Goal: Transaction & Acquisition: Purchase product/service

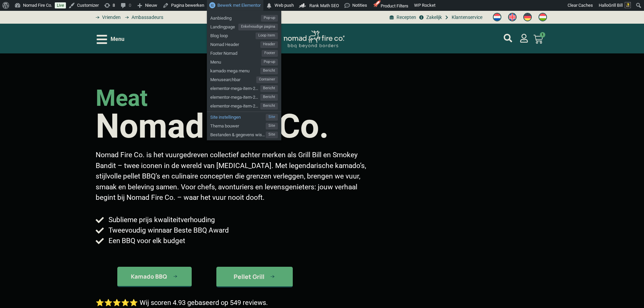
click at [224, 117] on span "Site instellingen" at bounding box center [237, 116] width 55 height 9
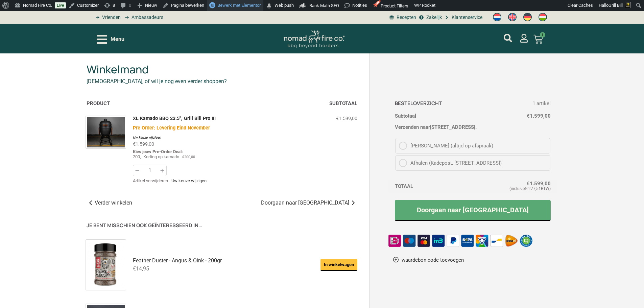
drag, startPoint x: 309, startPoint y: 62, endPoint x: 238, endPoint y: 5, distance: 91.2
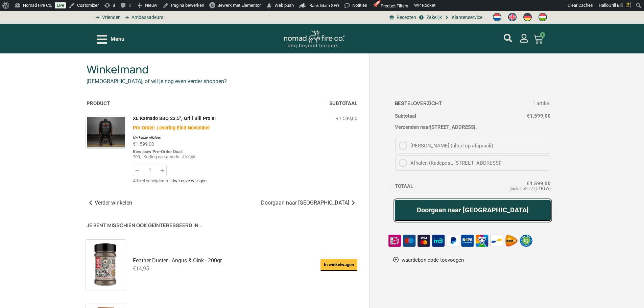
click at [474, 212] on link "Doorgaan naar afrekenen" at bounding box center [473, 210] width 156 height 21
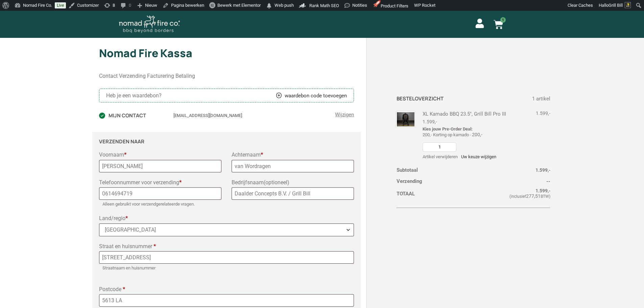
scroll to position [237, 0]
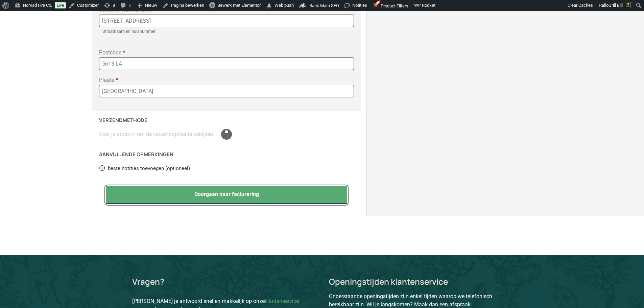
click at [313, 194] on button "Doorgaan naar facturering" at bounding box center [227, 195] width 242 height 18
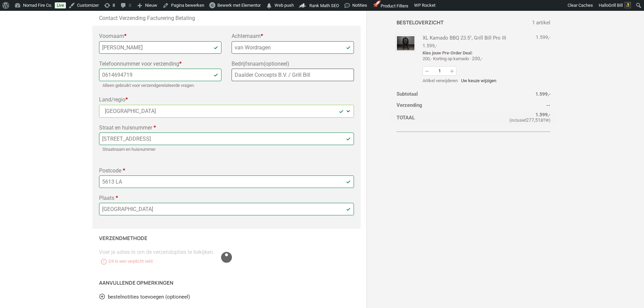
scroll to position [135, 0]
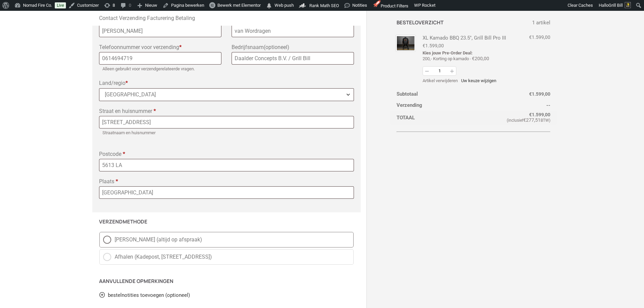
click at [119, 240] on span "[PERSON_NAME] (altijd op afspraak)" at bounding box center [233, 240] width 236 height 8
click at [100, 232] on input "[PERSON_NAME] (altijd op afspraak)" at bounding box center [99, 232] width 0 height 0
radio input "true"
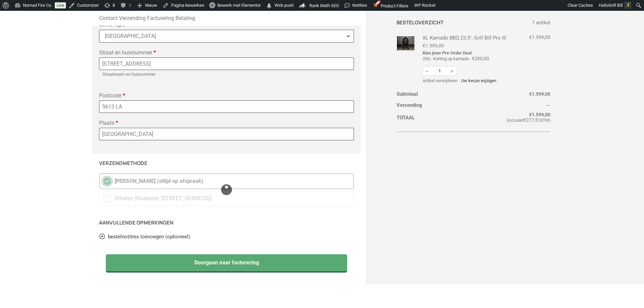
scroll to position [237, 0]
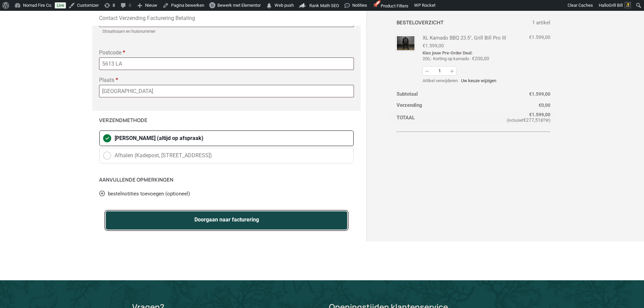
click at [166, 225] on button "Doorgaan naar facturering" at bounding box center [227, 220] width 242 height 18
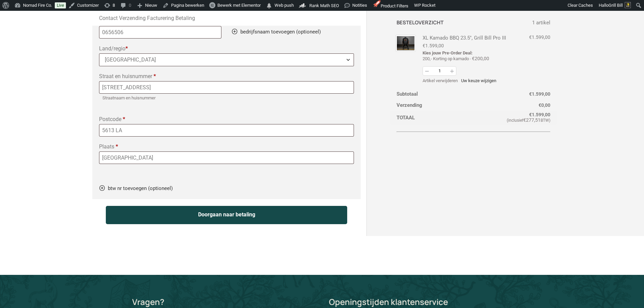
scroll to position [267, 0]
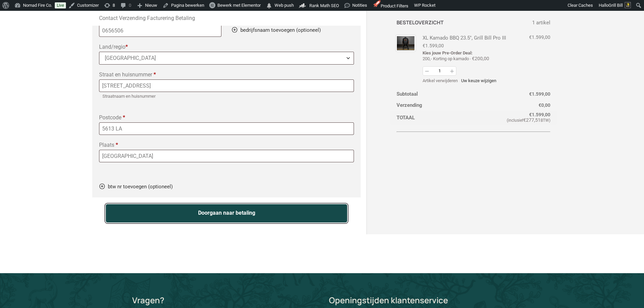
click at [174, 218] on button "Doorgaan naar betaling" at bounding box center [227, 213] width 242 height 18
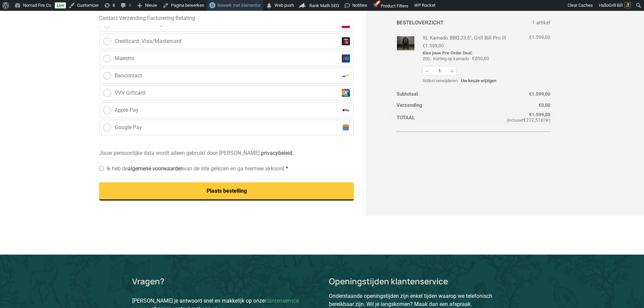
scroll to position [372, 0]
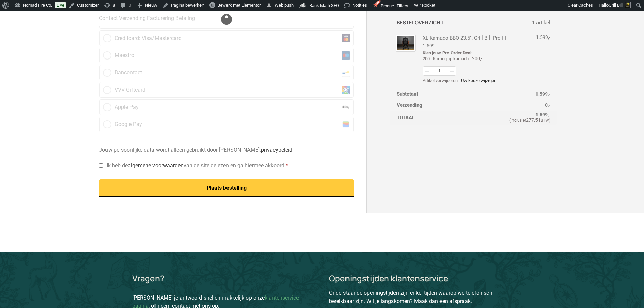
scroll to position [372, 0]
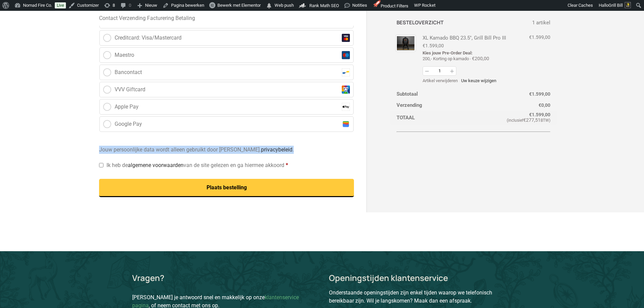
drag, startPoint x: 99, startPoint y: 151, endPoint x: 283, endPoint y: 151, distance: 184.5
click at [283, 151] on p "Jouw persoonlijke data wordt alleen gebruikt door [PERSON_NAME]. privacybeleid ." at bounding box center [226, 150] width 255 height 8
copy p "Jouw persoonlijke data wordt alleen gebruikt door [PERSON_NAME]. privacybeleid ."
